Goal: Transaction & Acquisition: Purchase product/service

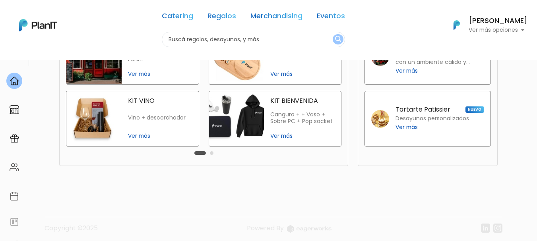
scroll to position [240, 0]
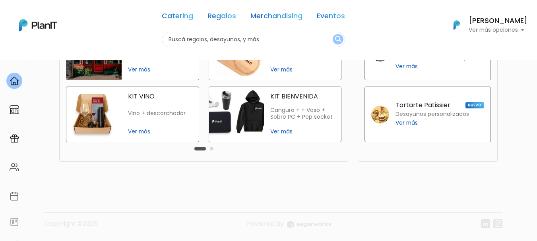
click at [211, 149] on button "Carousel Page 2" at bounding box center [212, 149] width 4 height 4
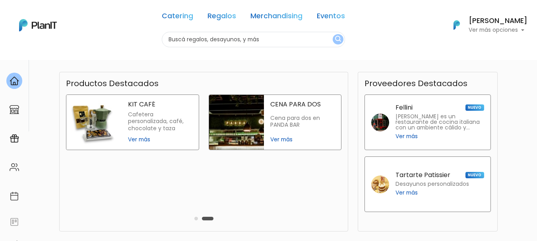
scroll to position [160, 0]
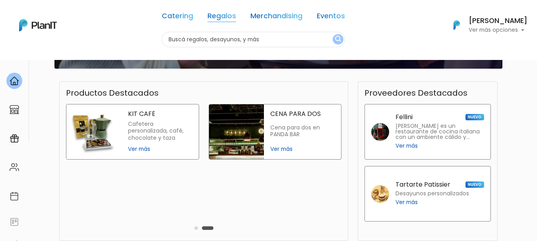
click at [229, 17] on link "Regalos" at bounding box center [222, 18] width 29 height 10
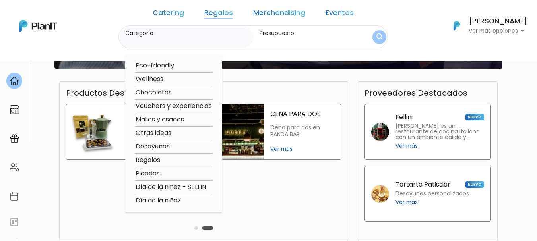
click at [186, 137] on option "Otras ideas" at bounding box center [174, 133] width 78 height 10
type input "Otras ideas"
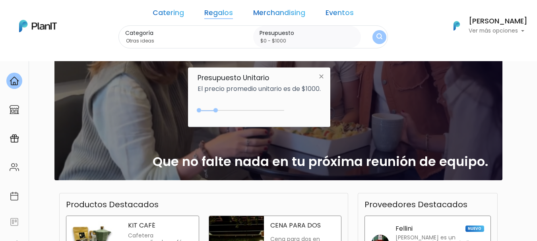
scroll to position [41, 0]
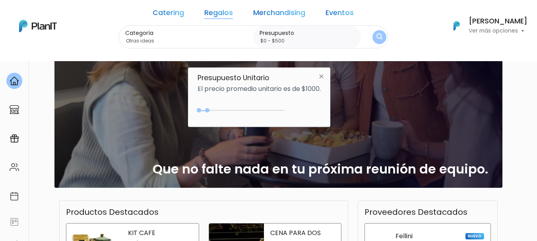
type input "$0 - $450"
drag, startPoint x: 216, startPoint y: 109, endPoint x: 208, endPoint y: 106, distance: 8.9
click at [208, 106] on div "$450 $0 0 : 450 0 450 0,450" at bounding box center [259, 112] width 123 height 16
click at [377, 37] on img "submit" at bounding box center [380, 37] width 6 height 8
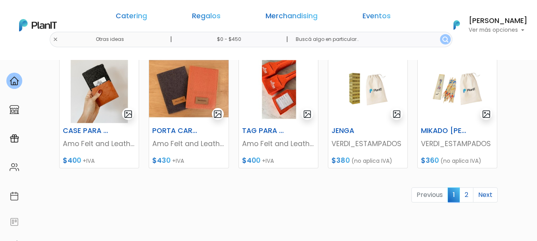
scroll to position [376, 0]
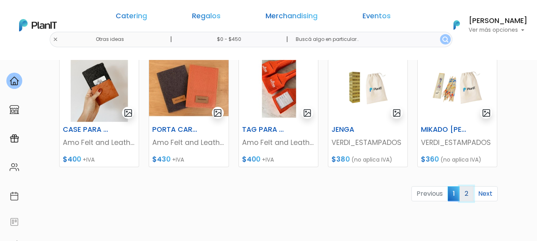
click at [468, 197] on link "2" at bounding box center [467, 194] width 14 height 15
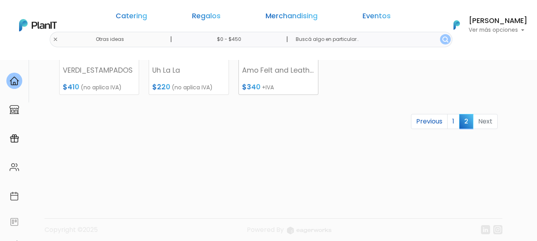
scroll to position [80, 0]
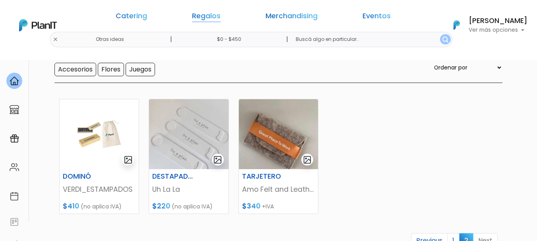
click at [221, 14] on link "Regalos" at bounding box center [206, 18] width 29 height 10
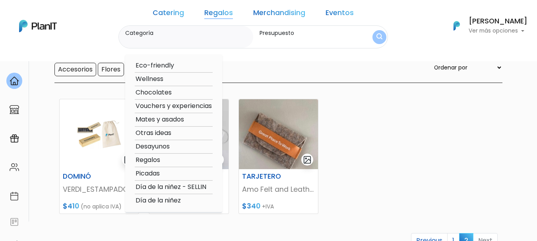
click at [181, 76] on option "Wellness" at bounding box center [174, 79] width 78 height 10
type input "Wellness"
type input "$0 - $450"
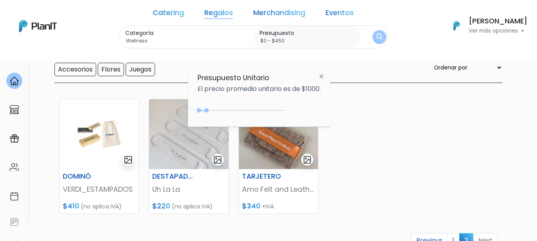
click at [323, 74] on img at bounding box center [321, 76] width 15 height 14
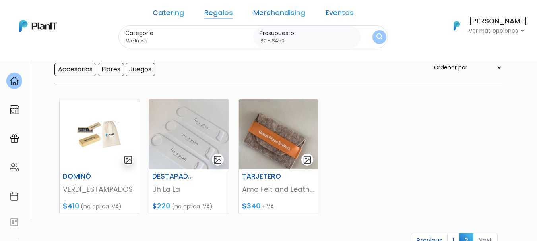
click at [231, 12] on link "Regalos" at bounding box center [218, 15] width 29 height 10
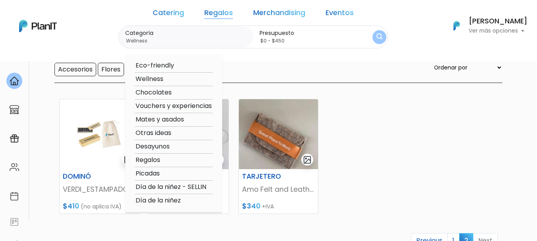
click at [189, 93] on option "Chocolates" at bounding box center [174, 93] width 78 height 10
type input "Chocolates"
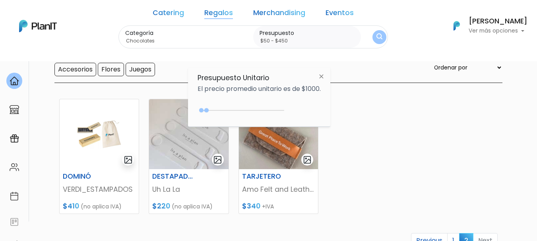
type input "$0 - $450"
click at [201, 111] on div "0 : 450 0 450" at bounding box center [243, 112] width 84 height 8
click at [377, 37] on img "submit" at bounding box center [380, 37] width 6 height 8
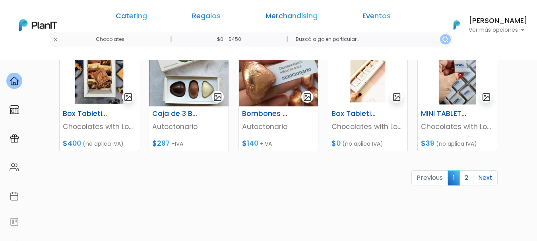
scroll to position [398, 0]
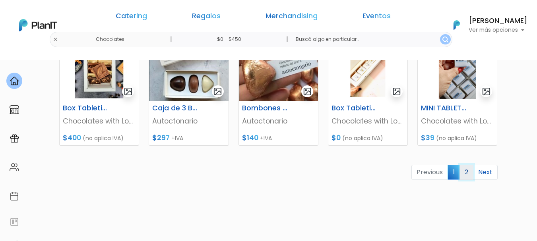
click at [468, 173] on link "2" at bounding box center [467, 172] width 14 height 15
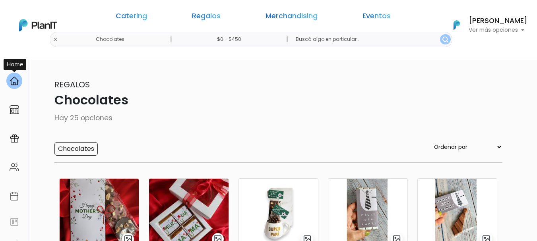
click at [16, 80] on img at bounding box center [15, 81] width 10 height 10
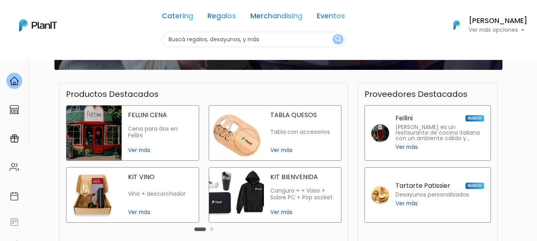
scroll to position [240, 0]
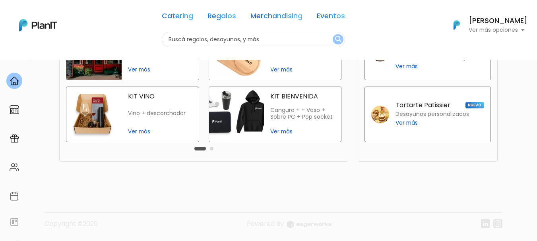
click at [212, 149] on button "Carousel Page 2" at bounding box center [212, 149] width 4 height 4
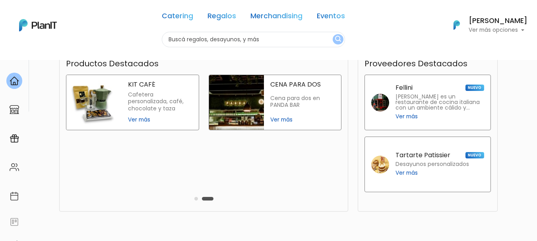
scroll to position [200, 0]
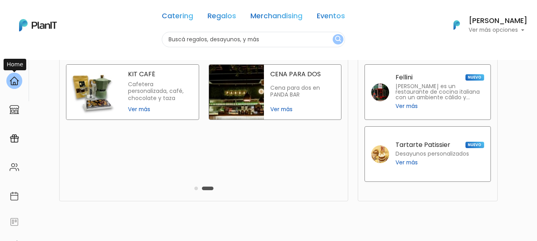
click at [18, 80] on img at bounding box center [15, 81] width 10 height 10
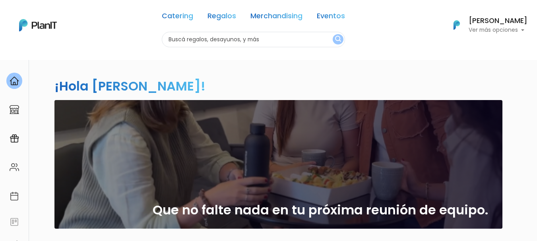
click at [177, 84] on h2 "¡Hola [PERSON_NAME]!" at bounding box center [129, 86] width 151 height 18
click at [15, 77] on img at bounding box center [15, 81] width 10 height 10
